Goal: Task Accomplishment & Management: Manage account settings

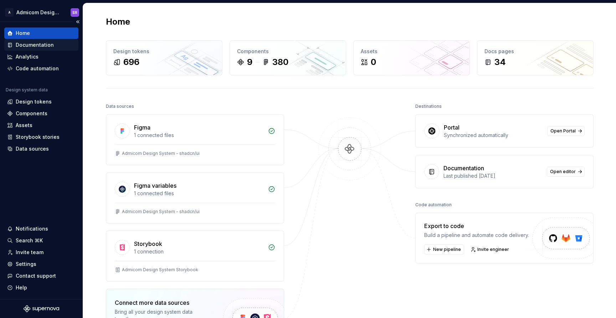
click at [49, 46] on div "Documentation" at bounding box center [35, 44] width 38 height 7
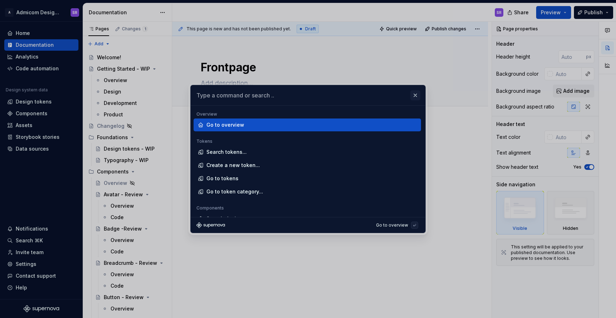
click at [417, 95] on button "button" at bounding box center [415, 95] width 10 height 10
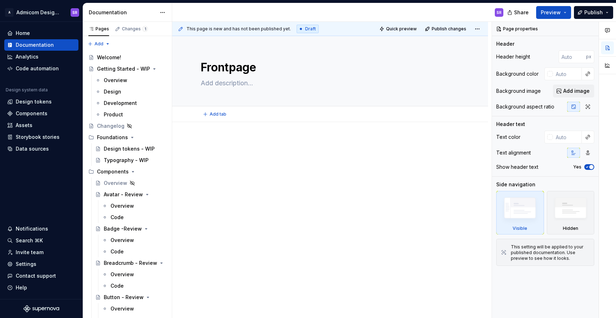
type textarea "*"
click at [46, 263] on div "Settings" at bounding box center [41, 263] width 68 height 7
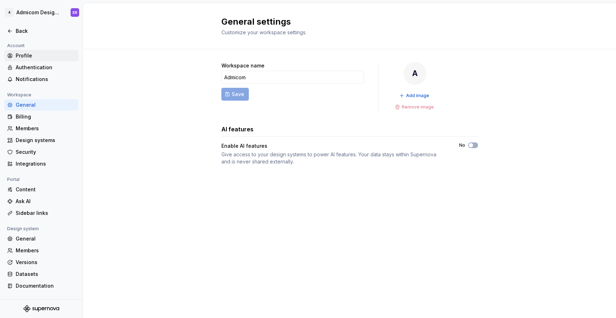
click at [52, 55] on div "Profile" at bounding box center [46, 55] width 60 height 7
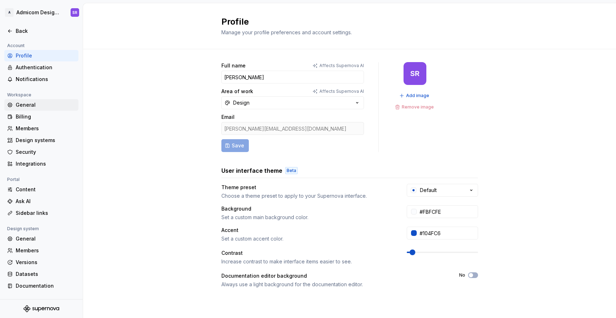
click at [53, 104] on div "General" at bounding box center [46, 104] width 60 height 7
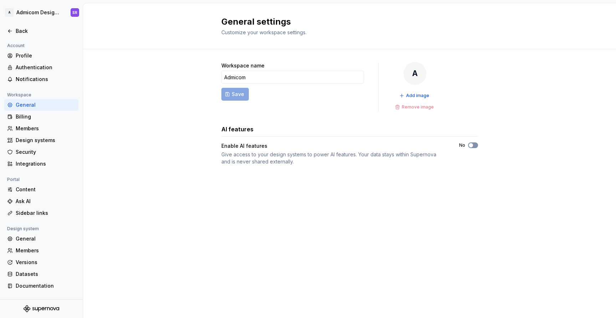
click at [471, 145] on span "button" at bounding box center [471, 145] width 4 height 4
click at [45, 234] on div "General" at bounding box center [41, 238] width 74 height 11
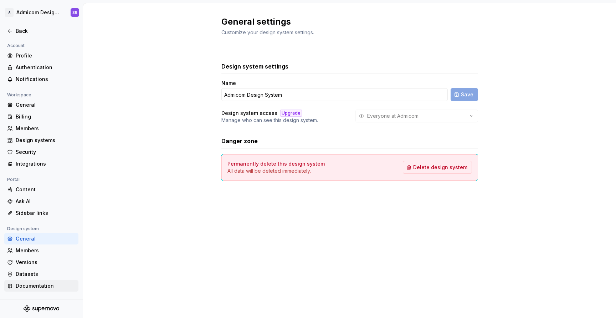
click at [53, 287] on div "Documentation" at bounding box center [46, 285] width 60 height 7
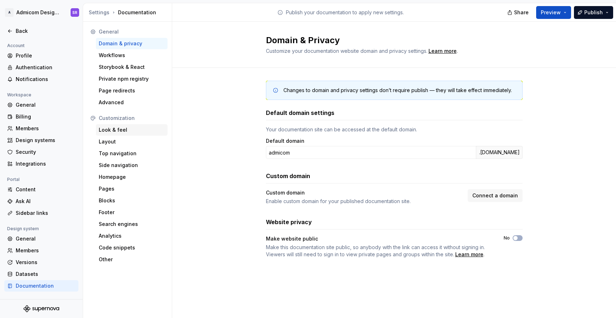
click at [126, 128] on div "Look & feel" at bounding box center [132, 129] width 66 height 7
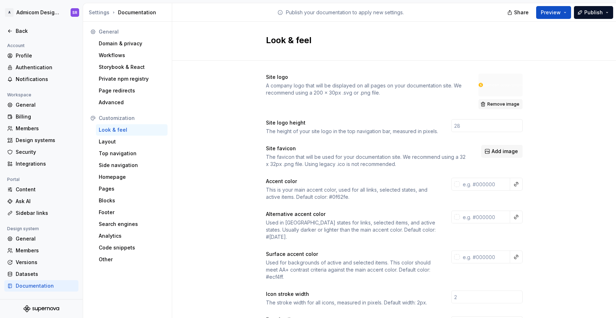
click at [497, 101] on span "Remove image" at bounding box center [503, 104] width 32 height 6
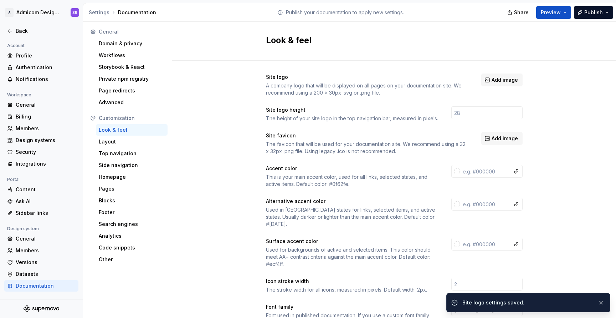
click at [502, 83] on span "Add image" at bounding box center [505, 79] width 26 height 7
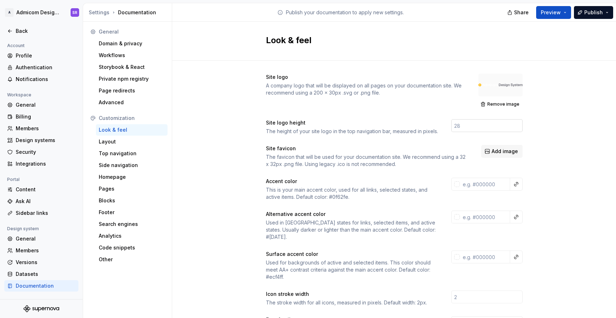
click at [484, 128] on input "number" at bounding box center [486, 125] width 71 height 13
type input "33"
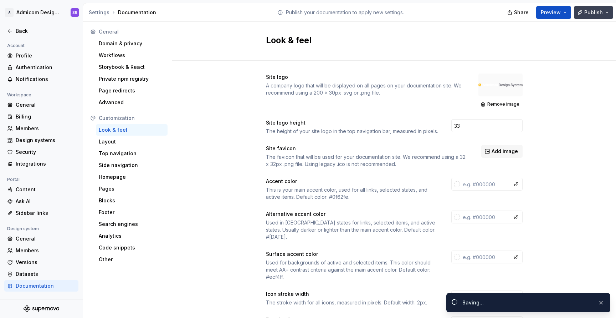
click at [586, 10] on span "Publish" at bounding box center [593, 12] width 19 height 7
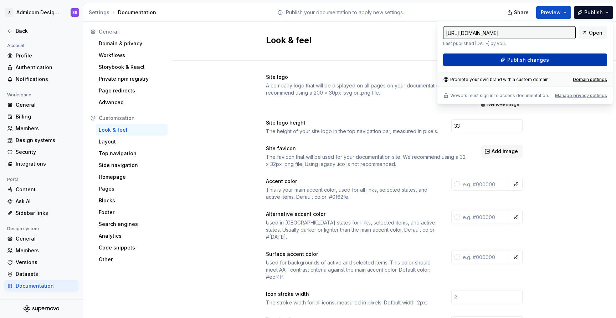
click at [566, 63] on button "Publish changes" at bounding box center [525, 59] width 164 height 13
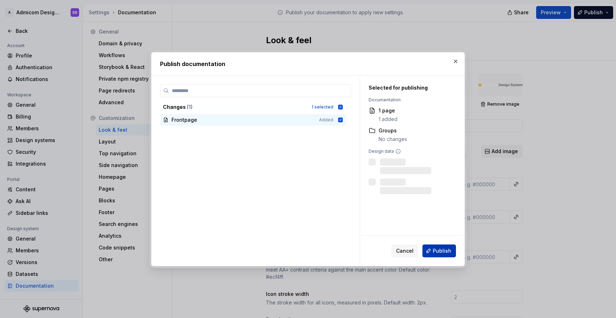
click at [433, 248] on button "Publish" at bounding box center [440, 250] width 34 height 13
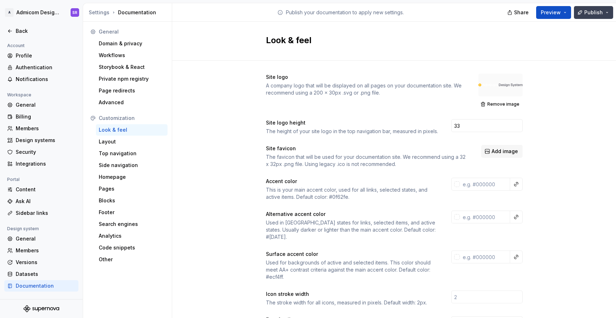
click at [606, 14] on button "Publish" at bounding box center [593, 12] width 39 height 13
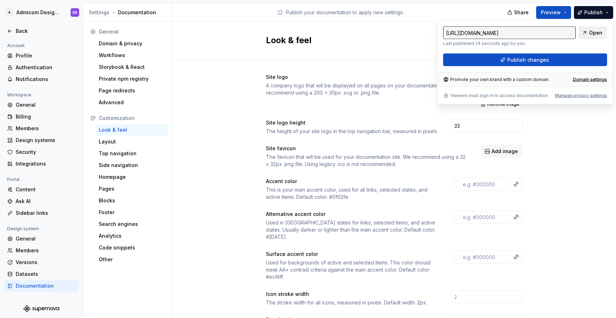
click at [598, 33] on span "Open" at bounding box center [596, 32] width 14 height 7
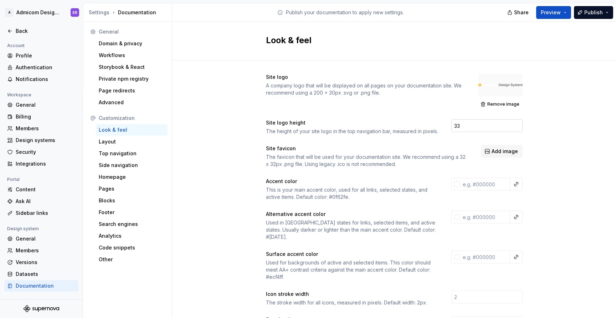
click at [486, 126] on input "33" at bounding box center [486, 125] width 71 height 13
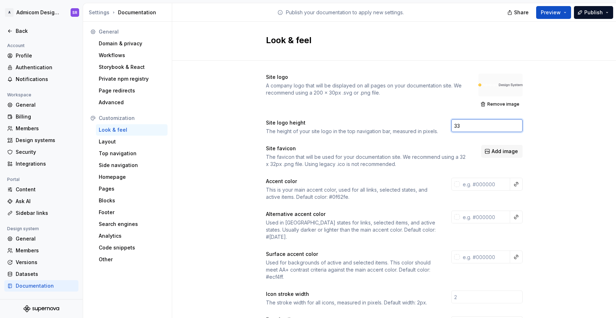
click at [486, 126] on input "33" at bounding box center [486, 125] width 71 height 13
type input "24"
click at [467, 124] on input "24" at bounding box center [486, 125] width 71 height 13
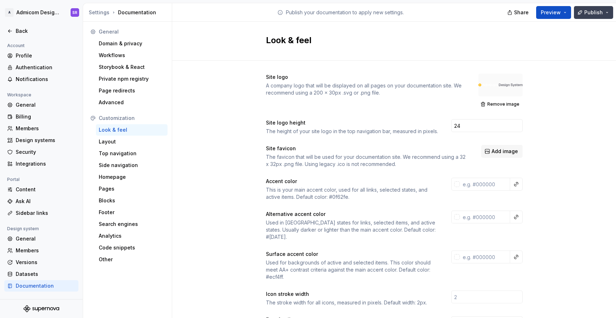
click at [592, 7] on button "Publish" at bounding box center [593, 12] width 39 height 13
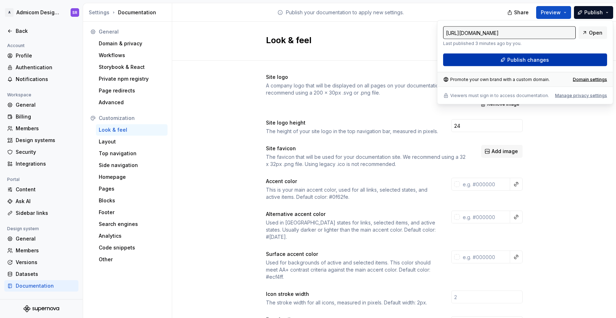
click at [540, 64] on button "Publish changes" at bounding box center [525, 59] width 164 height 13
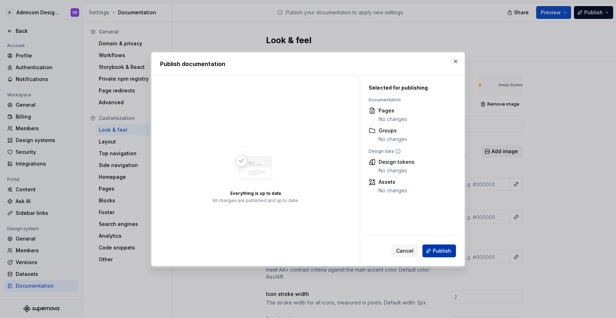
click at [445, 252] on span "Publish" at bounding box center [442, 250] width 19 height 7
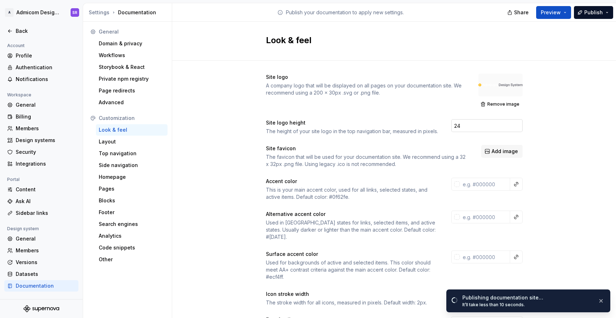
click at [480, 125] on input "24" at bounding box center [486, 125] width 71 height 13
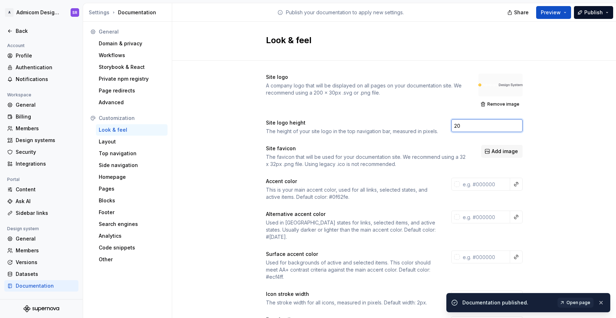
type input "20"
click at [591, 12] on span "Publish" at bounding box center [593, 12] width 19 height 7
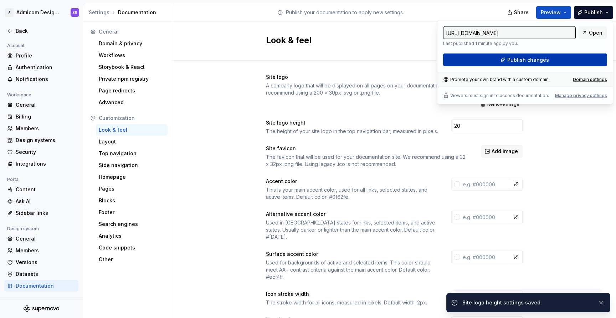
click at [560, 62] on button "Publish changes" at bounding box center [525, 59] width 164 height 13
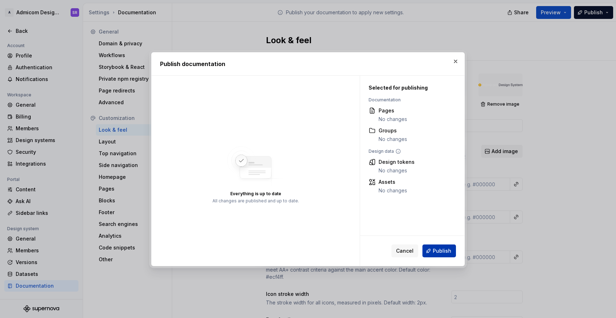
click at [446, 250] on span "Publish" at bounding box center [442, 250] width 19 height 7
